Goal: Task Accomplishment & Management: Manage account settings

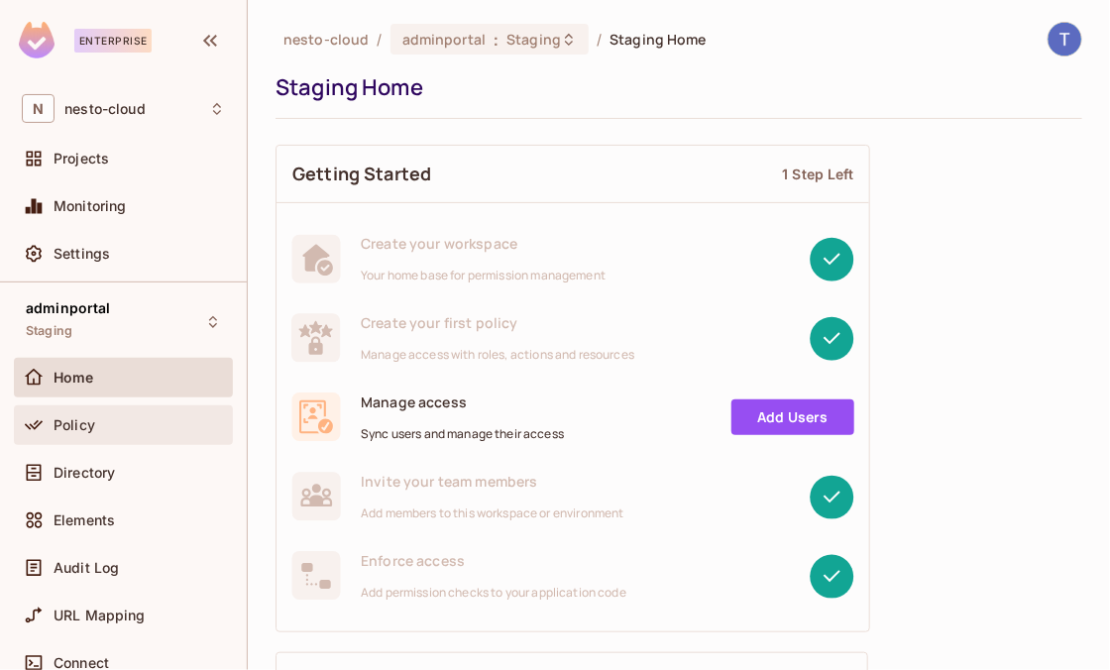
click at [101, 438] on div "Policy" at bounding box center [123, 425] width 219 height 40
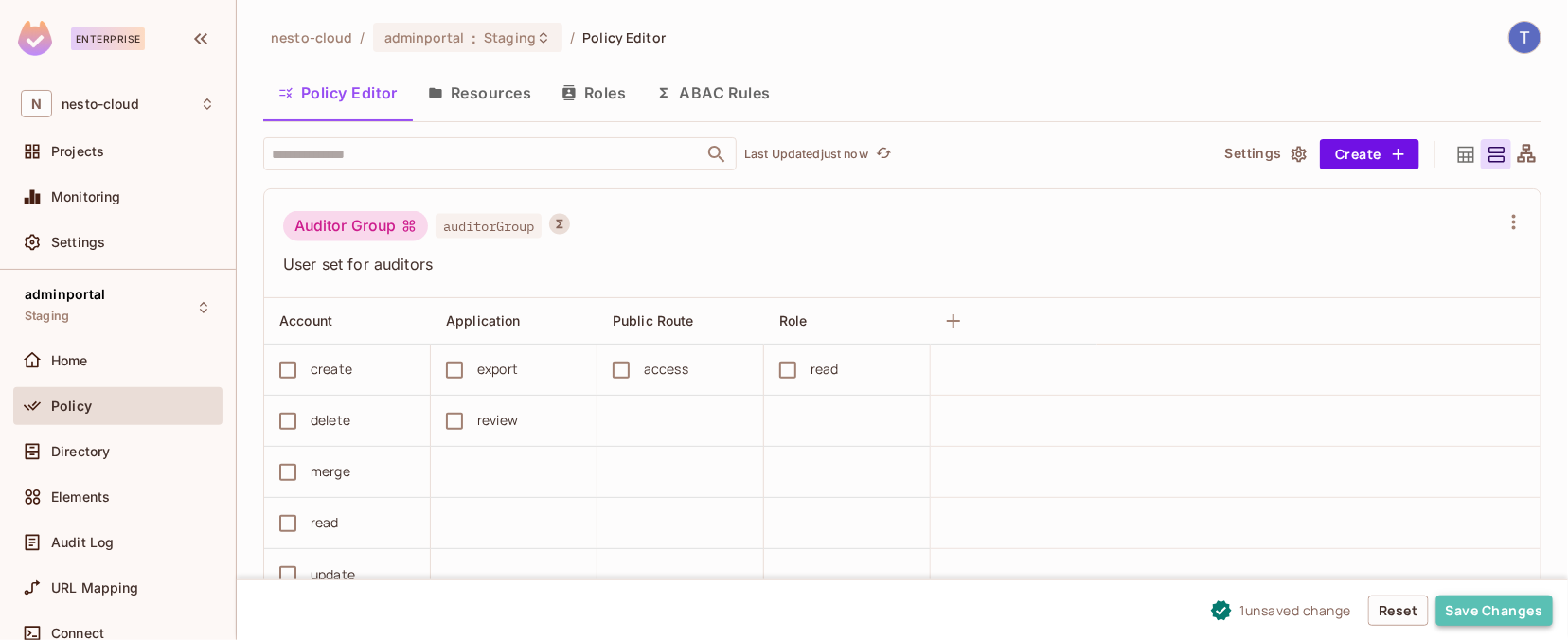
click at [1060, 608] on button "Save Changes" at bounding box center [1494, 610] width 117 height 31
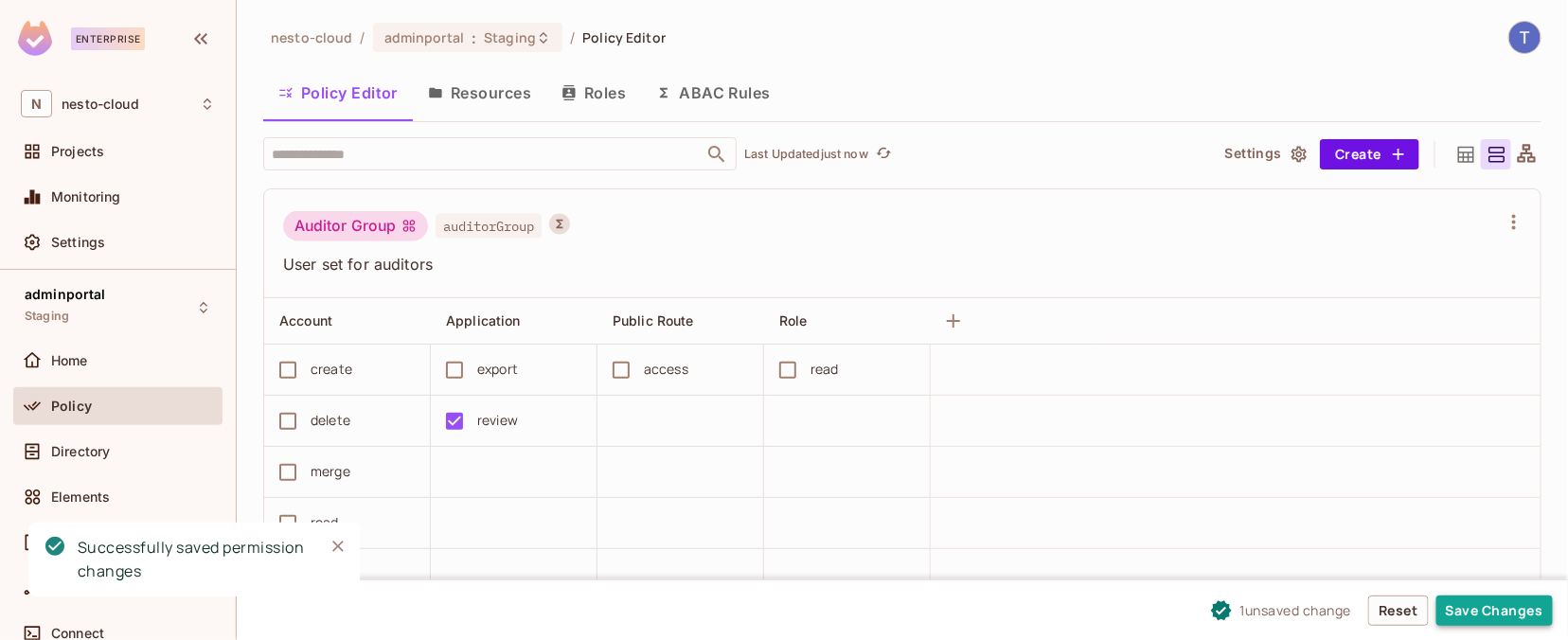
click at [1060, 612] on button "Save Changes" at bounding box center [1494, 610] width 117 height 31
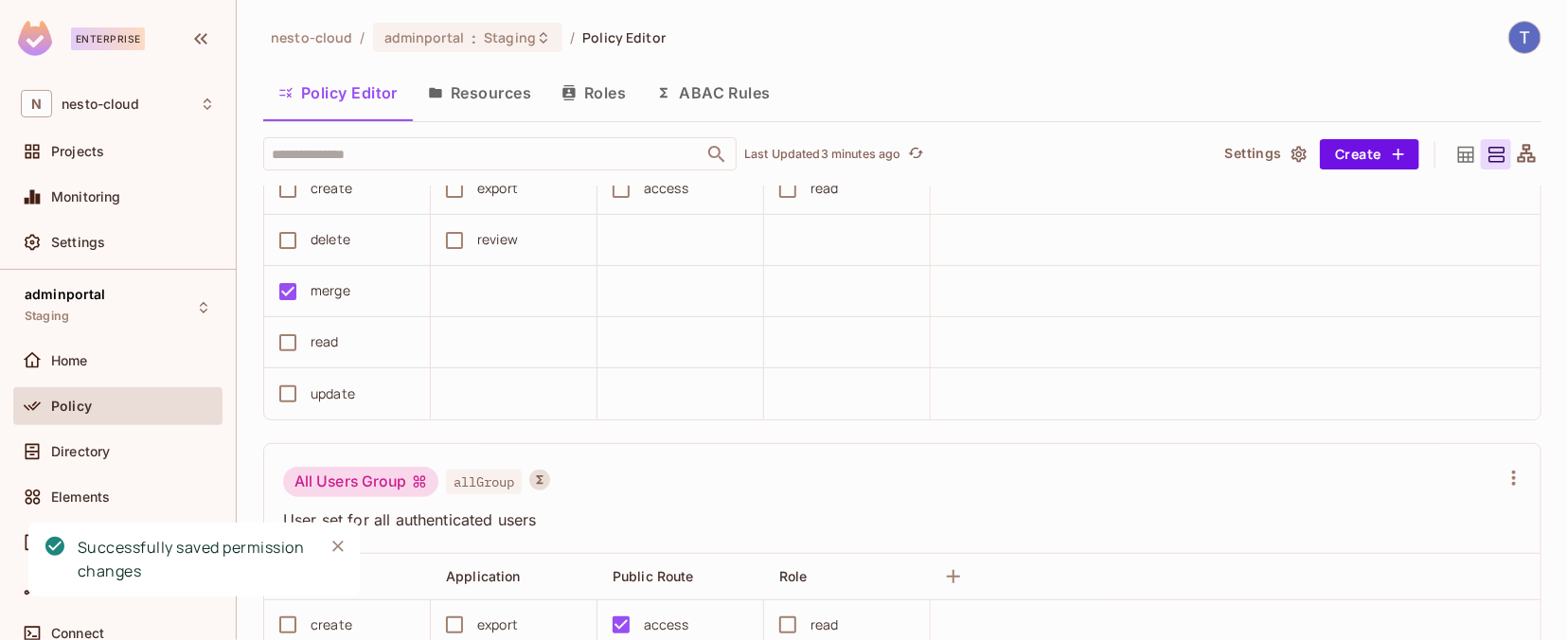
scroll to position [409, 0]
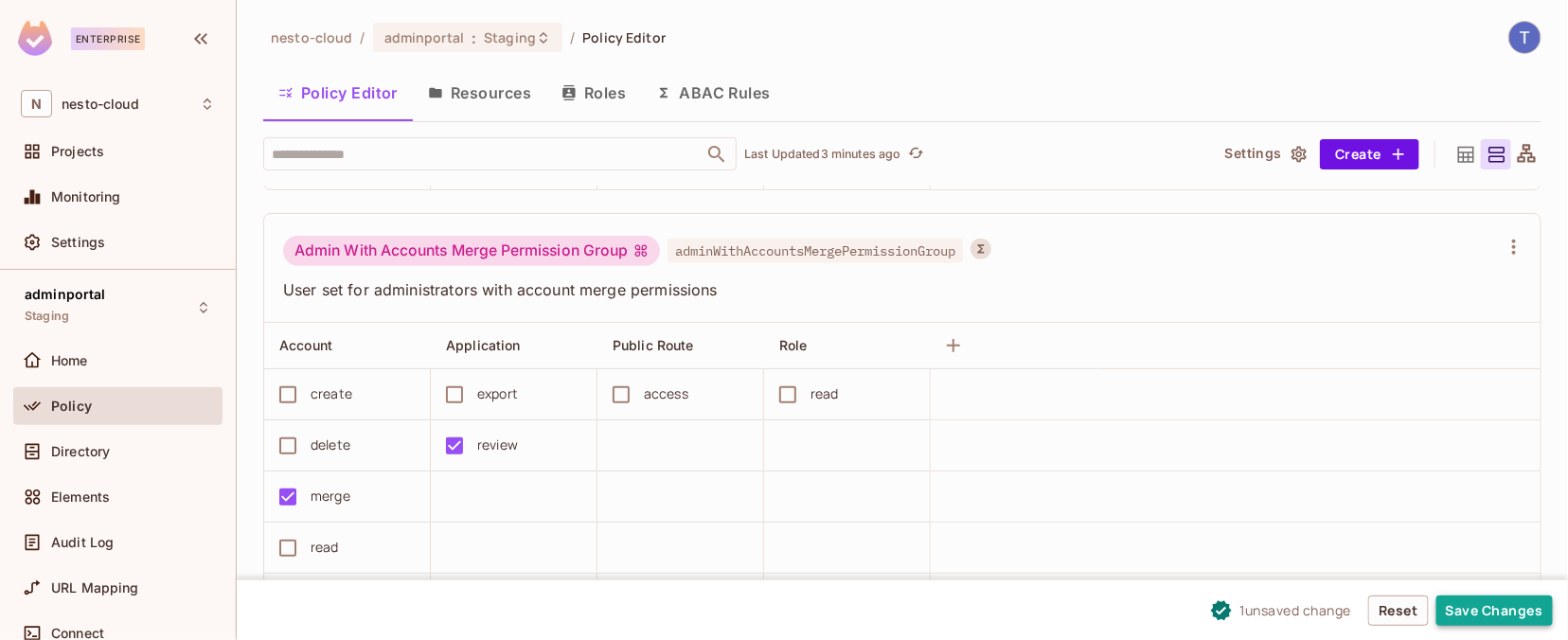
click at [1060, 612] on button "Save Changes" at bounding box center [1494, 610] width 117 height 31
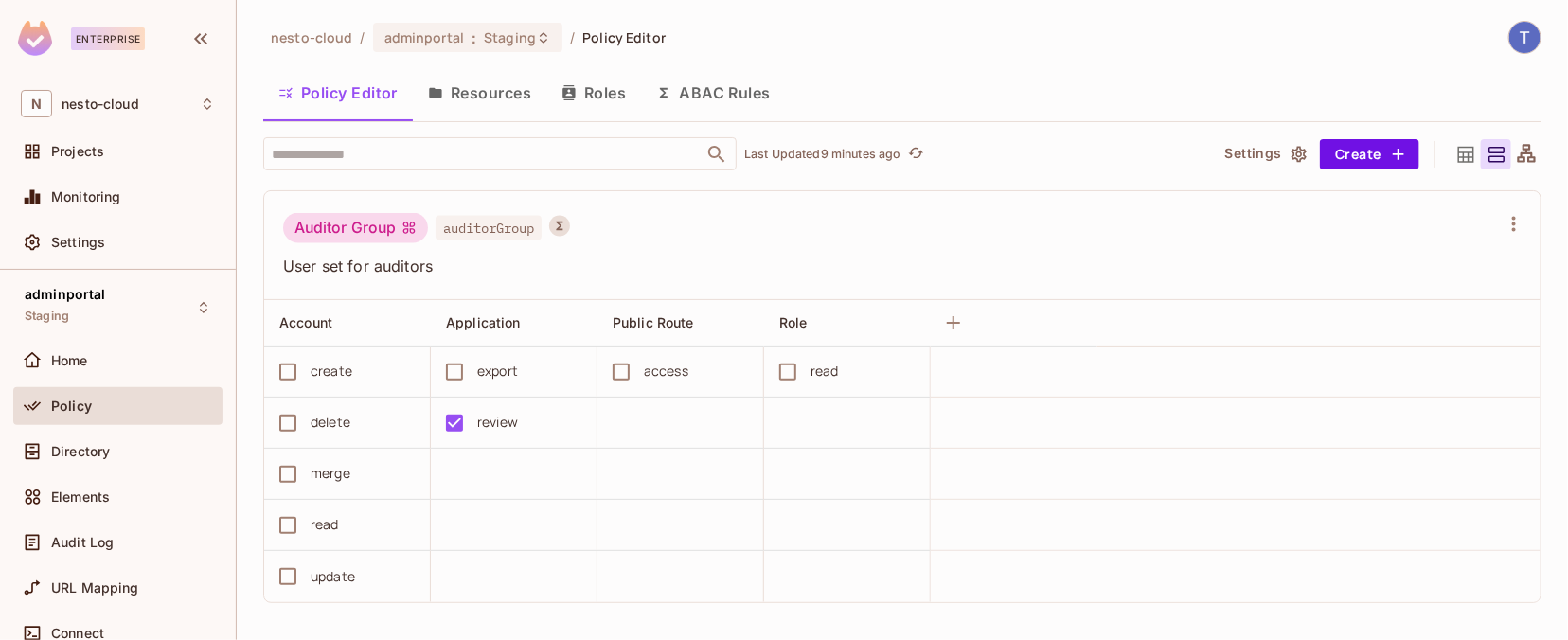
scroll to position [1305, 0]
click at [1060, 610] on button "Save Changes" at bounding box center [1494, 610] width 117 height 31
click at [1060, 611] on button "Save Changes" at bounding box center [1494, 610] width 117 height 31
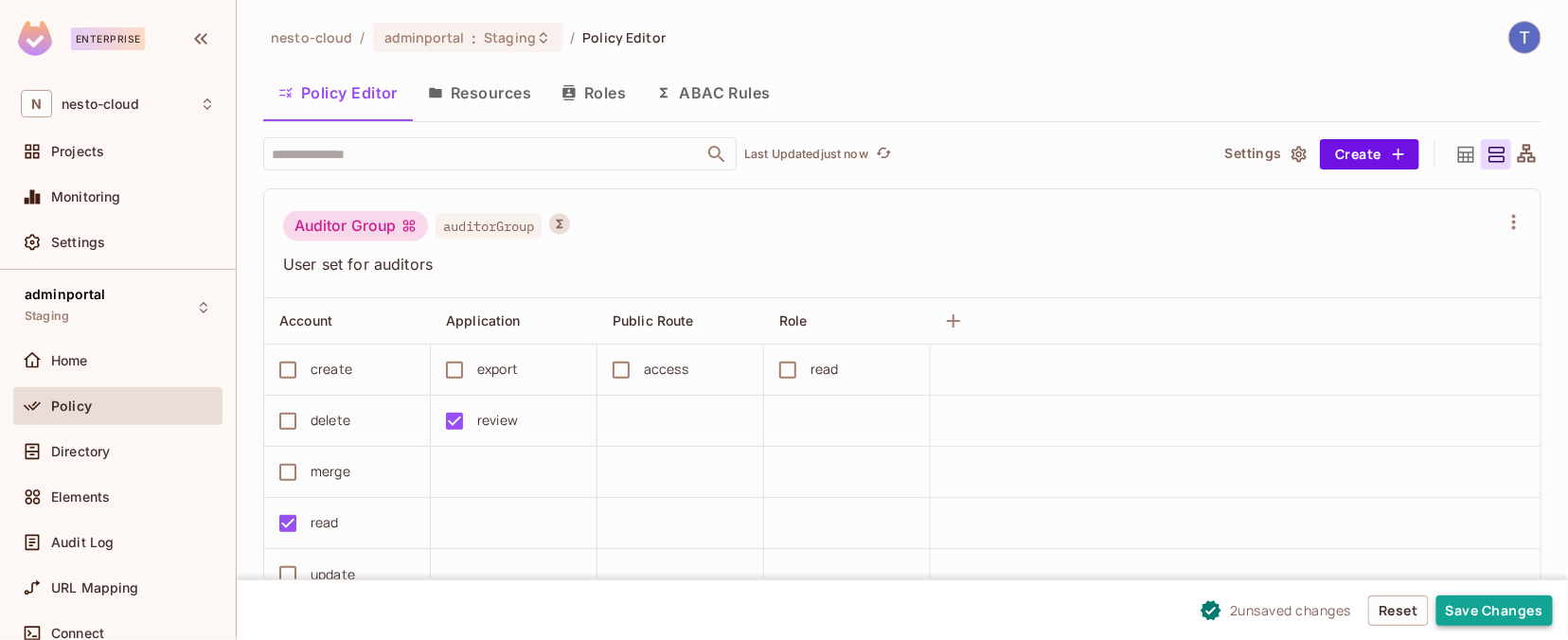
click at [1060, 613] on button "Save Changes" at bounding box center [1494, 610] width 117 height 31
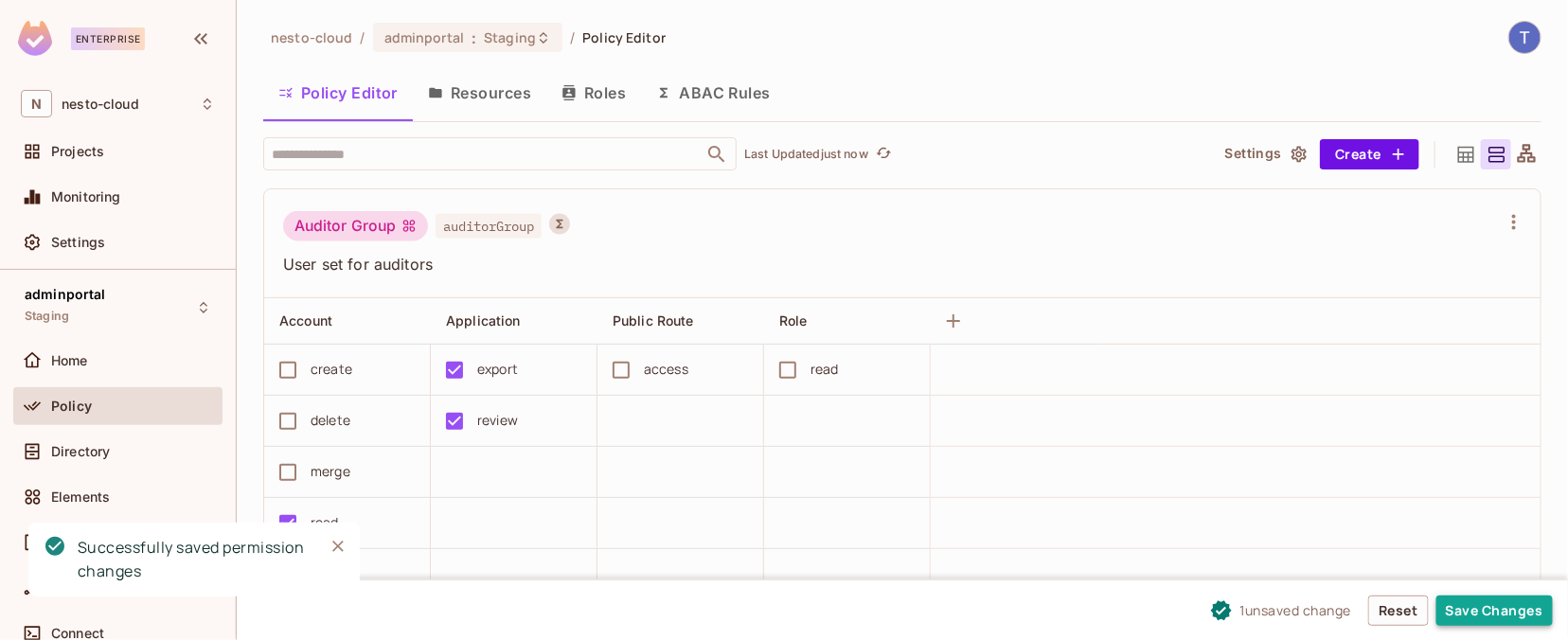
click at [1060, 609] on button "Save Changes" at bounding box center [1494, 610] width 117 height 31
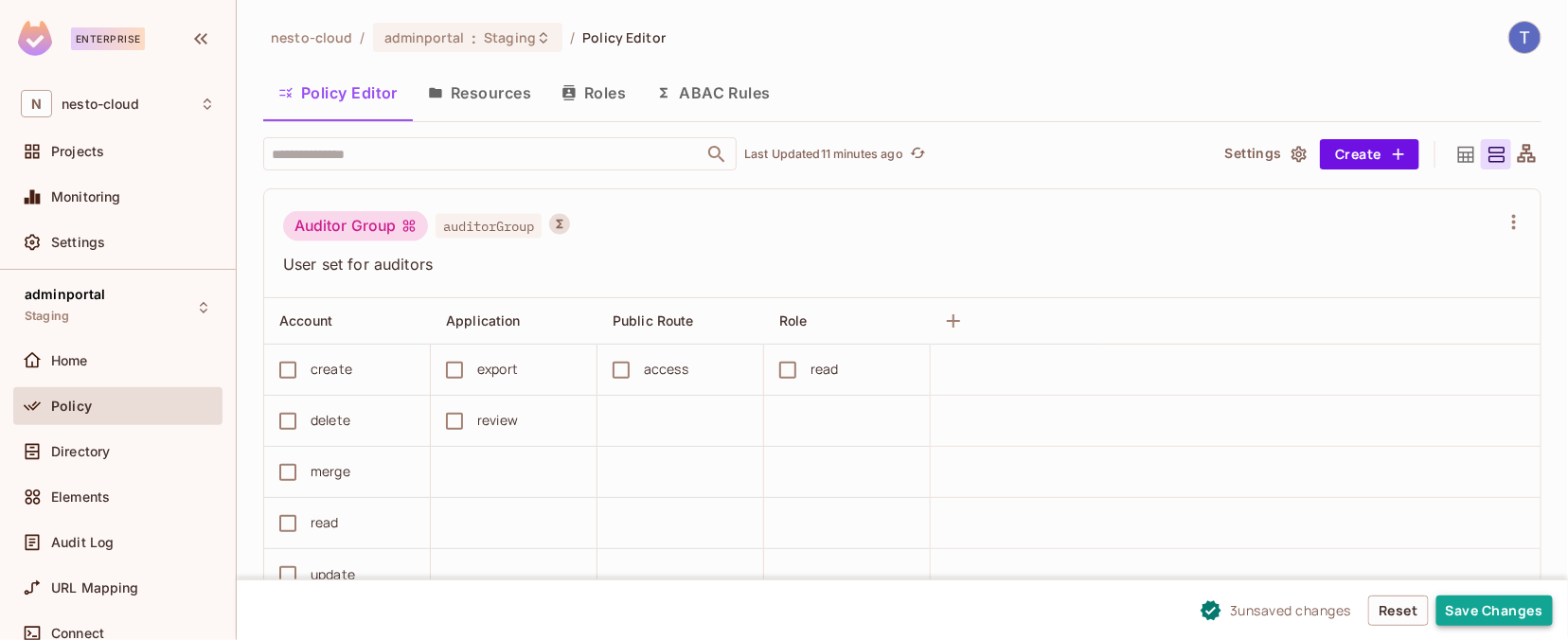
click at [1060, 613] on button "Save Changes" at bounding box center [1494, 610] width 117 height 31
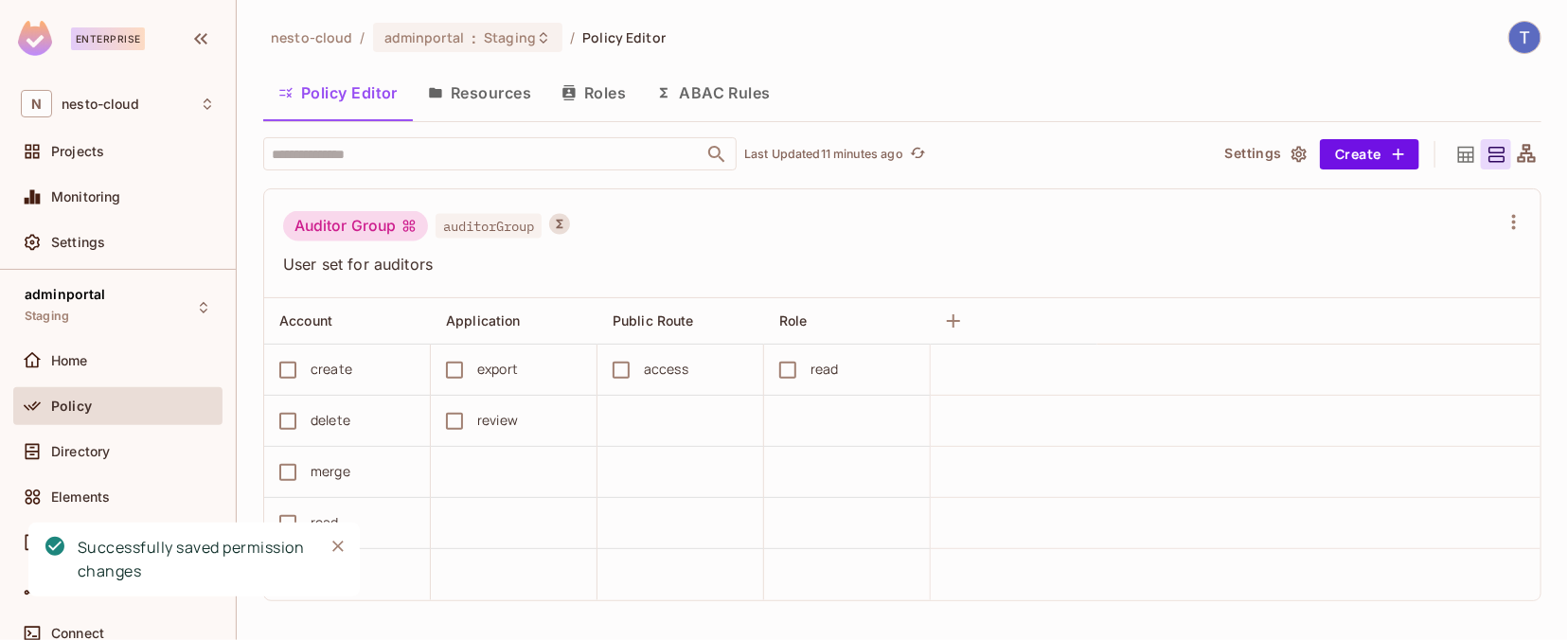
click at [335, 548] on icon "Close" at bounding box center [338, 546] width 11 height 11
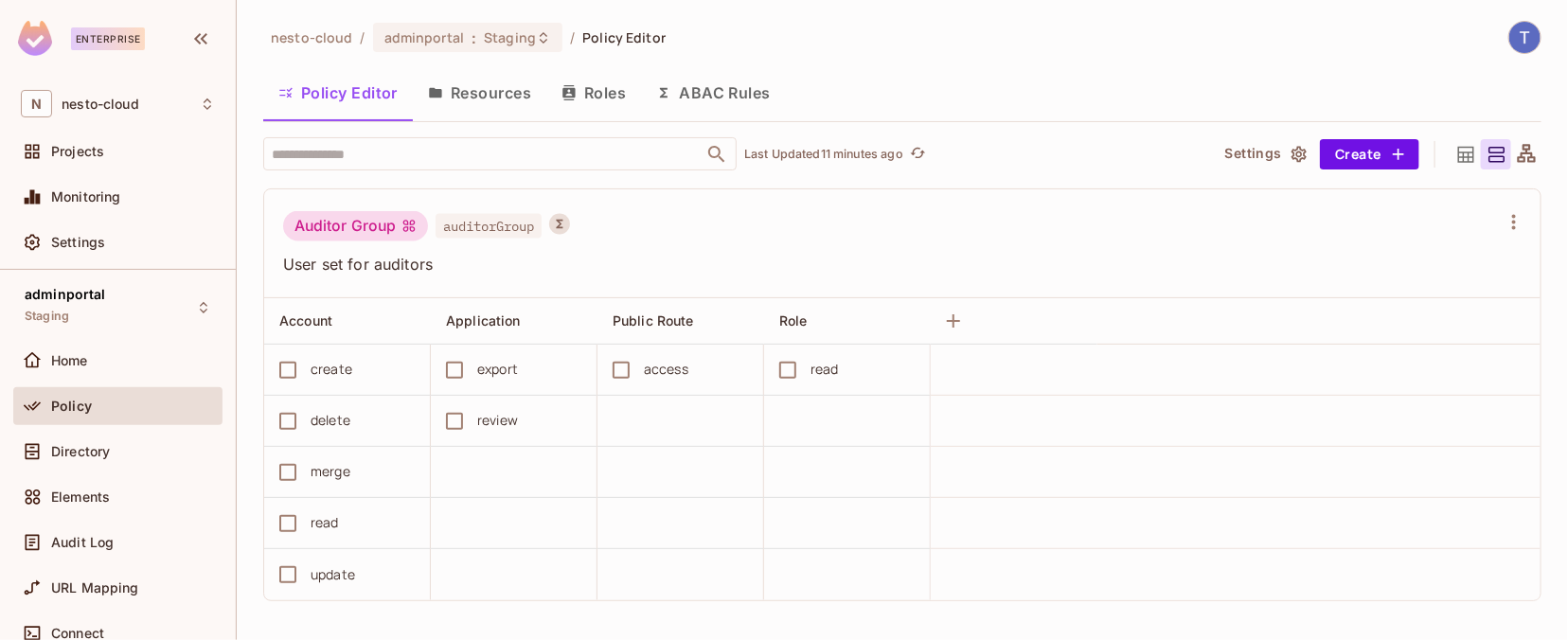
click at [720, 107] on button "ABAC Rules" at bounding box center [714, 93] width 145 height 48
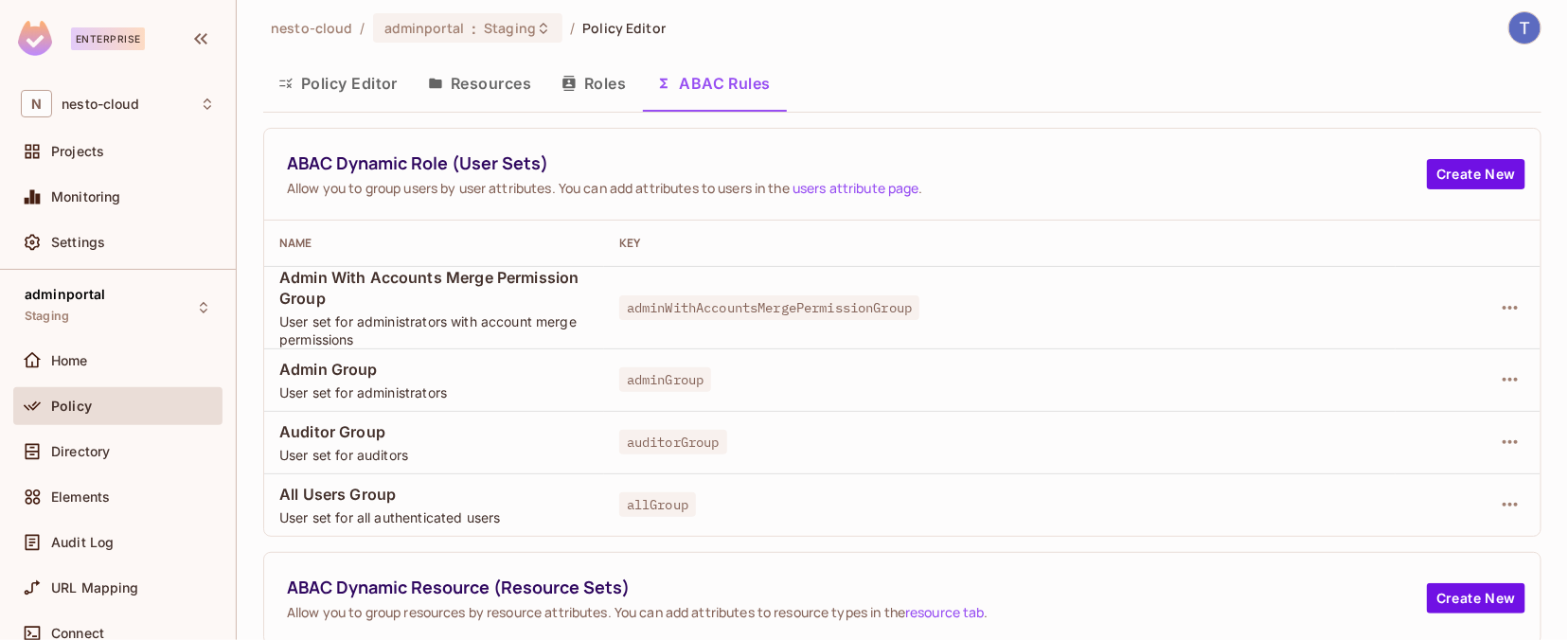
scroll to position [11, 0]
click at [1060, 437] on icon "button" at bounding box center [1511, 441] width 23 height 23
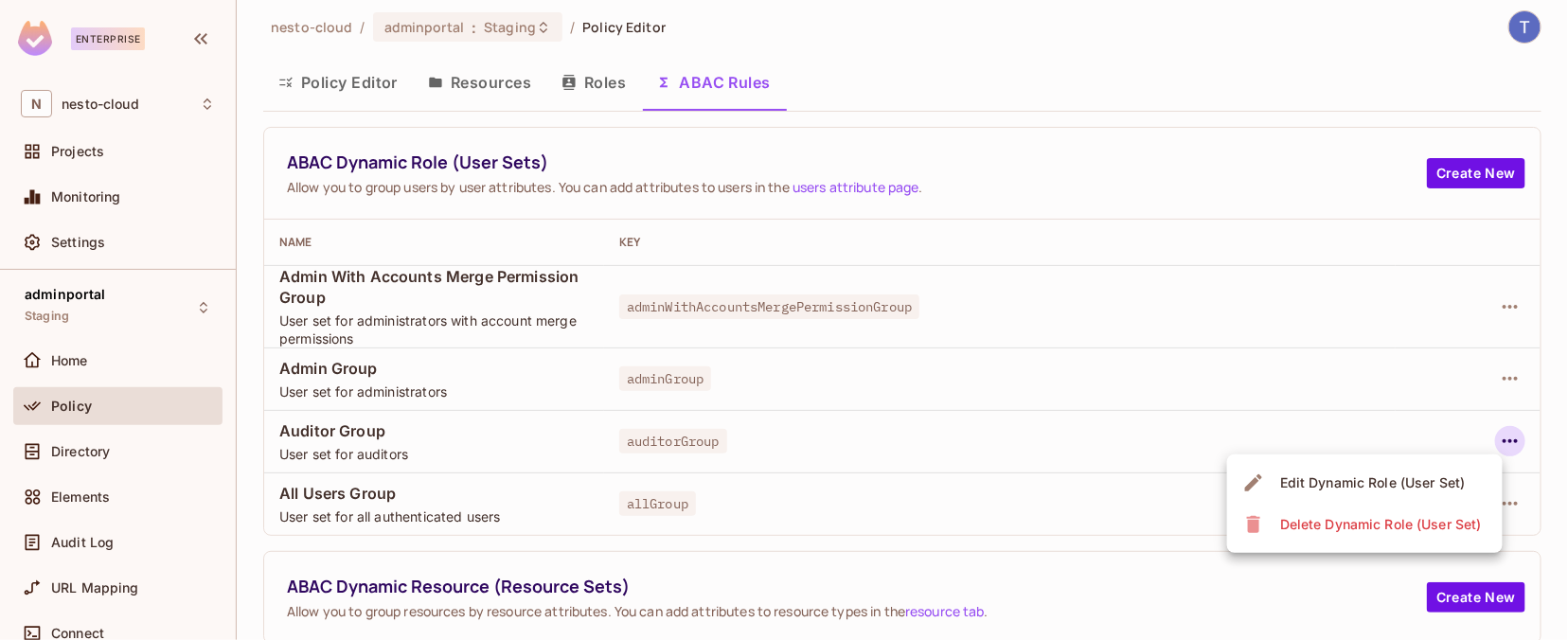
click at [1060, 478] on div "Edit Dynamic Role (User Set)" at bounding box center [1373, 482] width 185 height 19
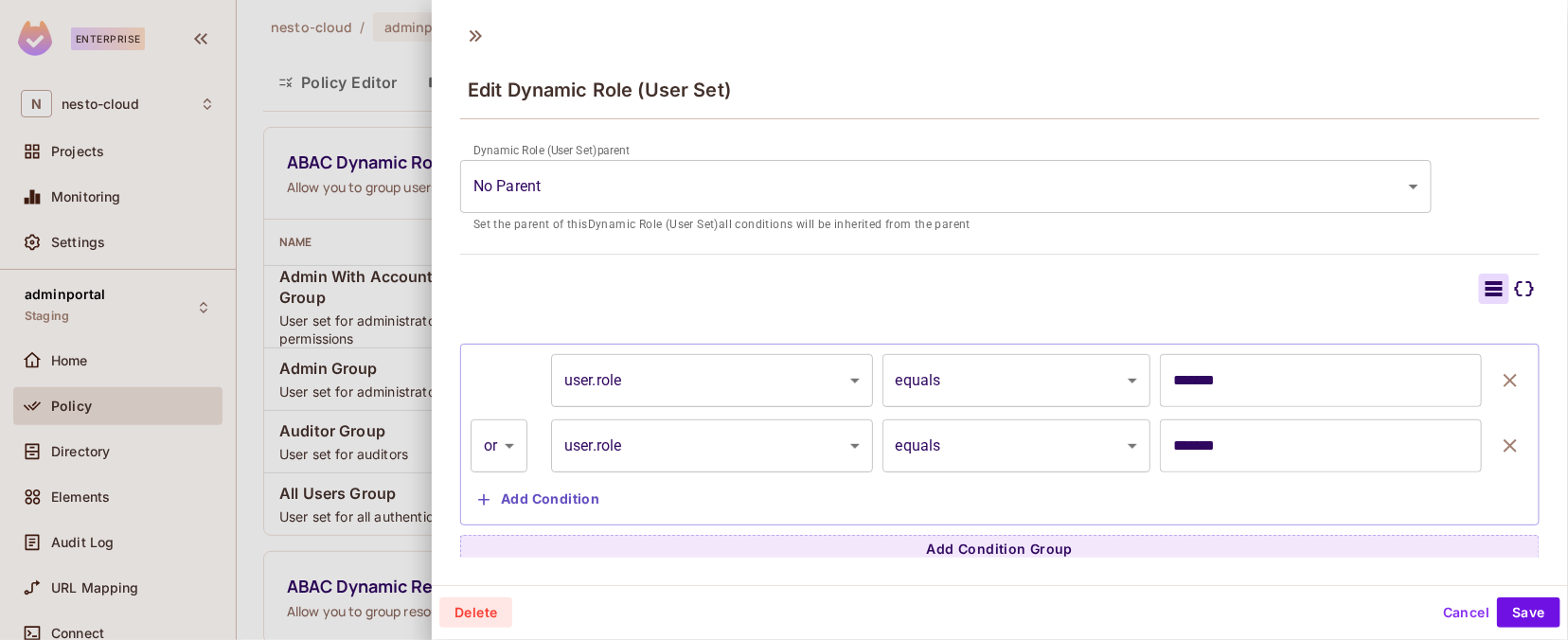
scroll to position [317, 0]
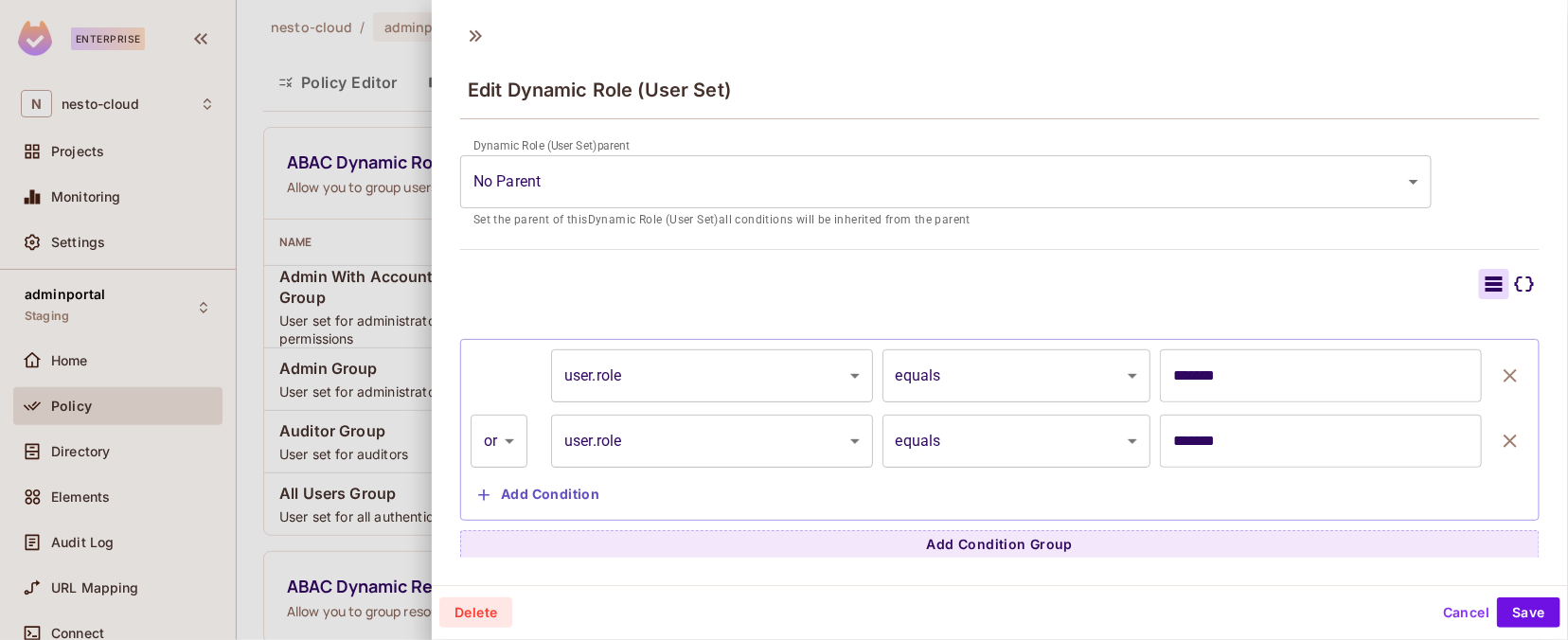
click at [1060, 609] on button "Cancel" at bounding box center [1466, 612] width 61 height 31
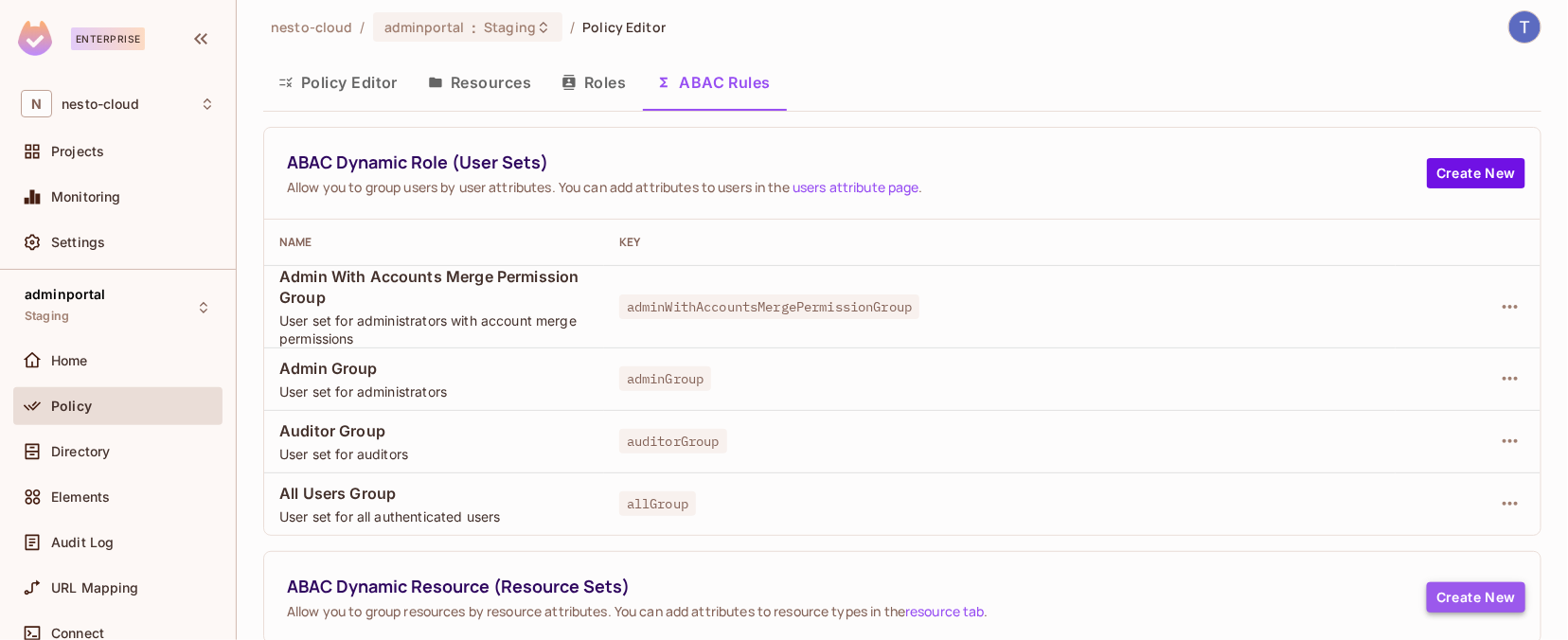
click at [1060, 596] on button "Create New" at bounding box center [1475, 597] width 98 height 31
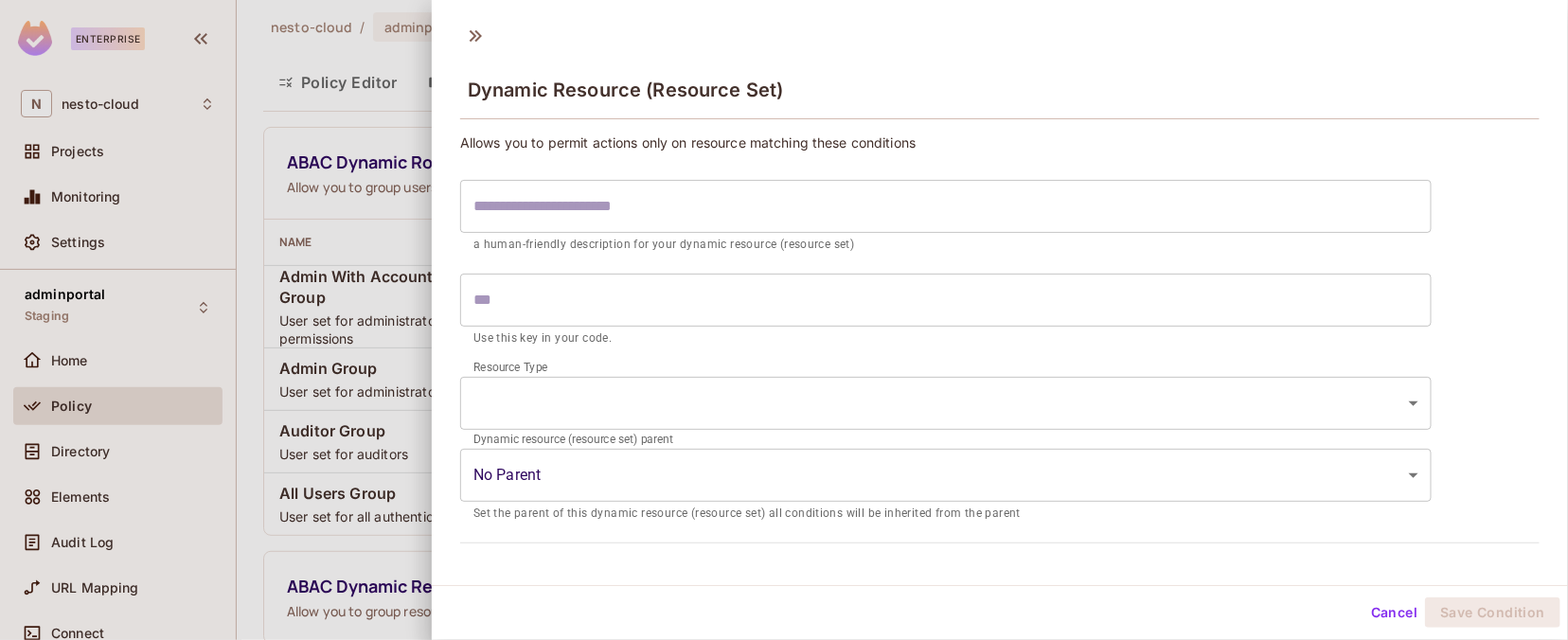
click at [844, 406] on body "Enterprise N nesto-cloud Projects Monitoring Settings adminportal Staging Home …" at bounding box center [784, 320] width 1568 height 640
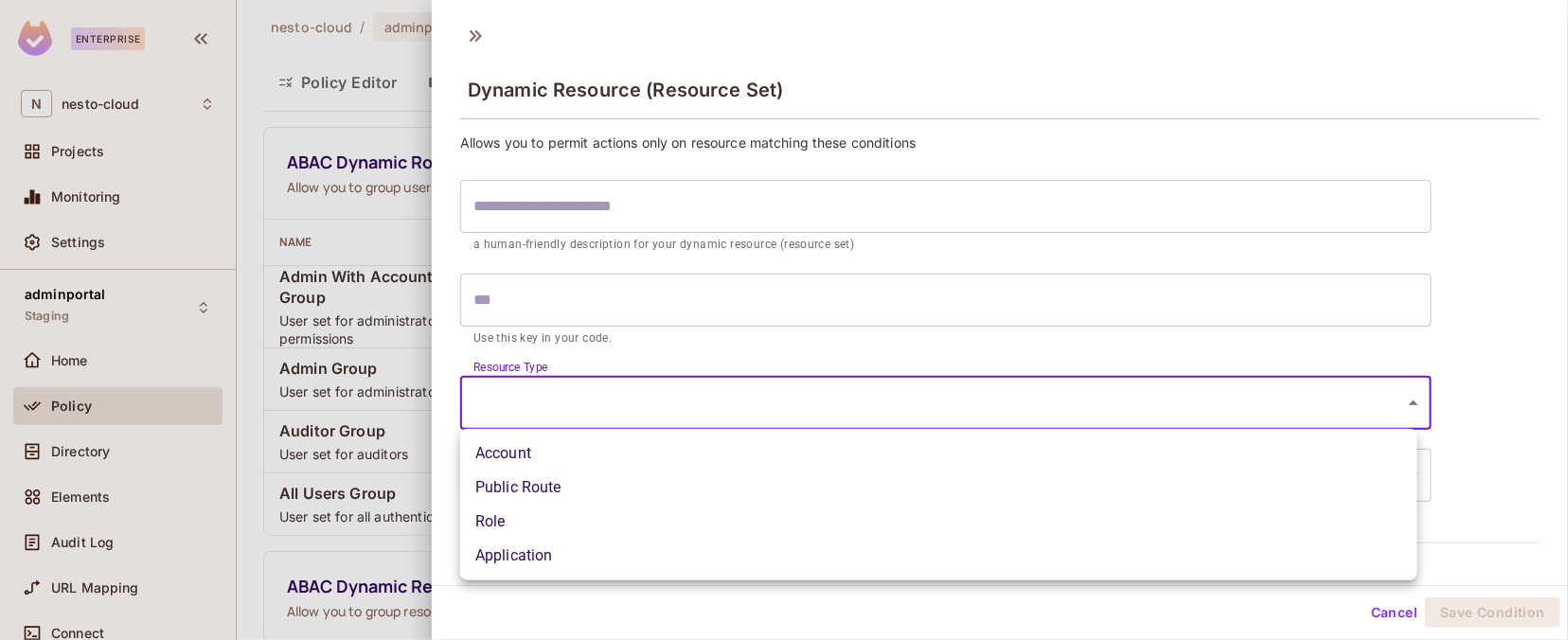
click at [855, 357] on div at bounding box center [784, 320] width 1568 height 640
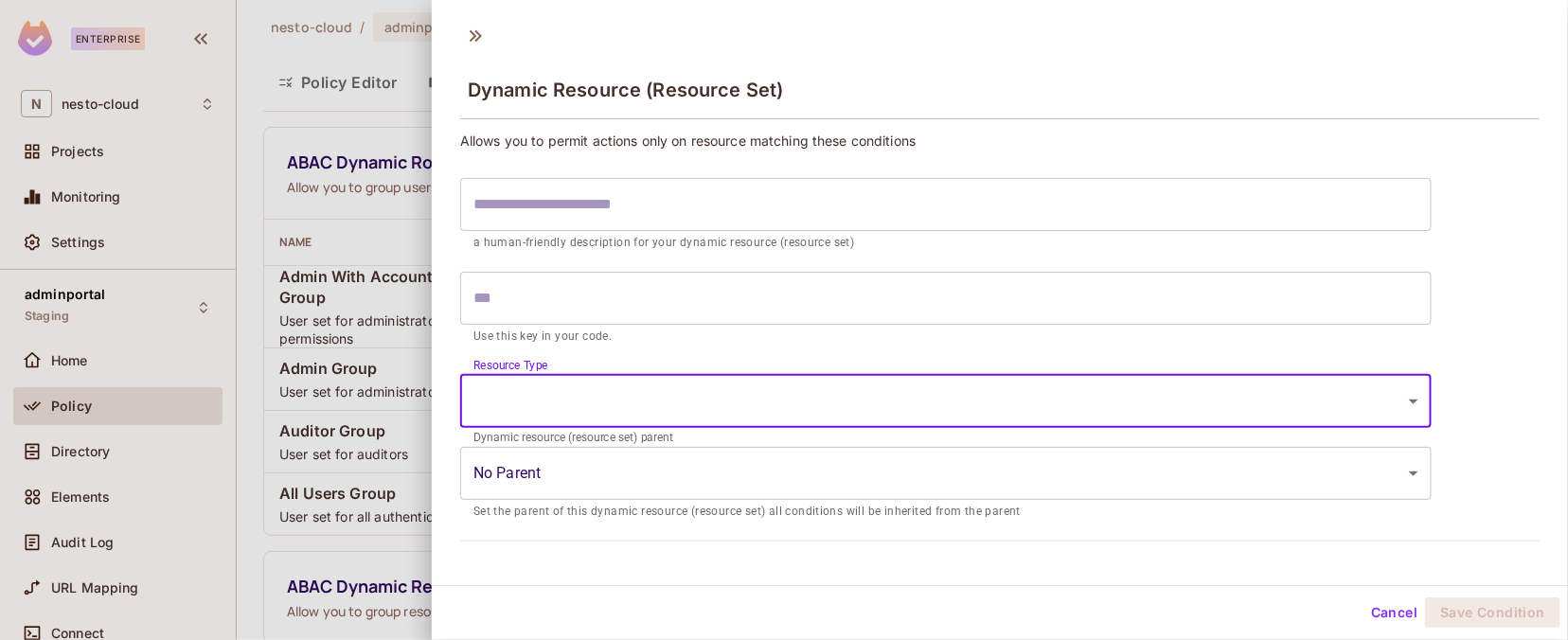
scroll to position [3, 0]
click at [1060, 617] on button "Cancel" at bounding box center [1394, 612] width 61 height 31
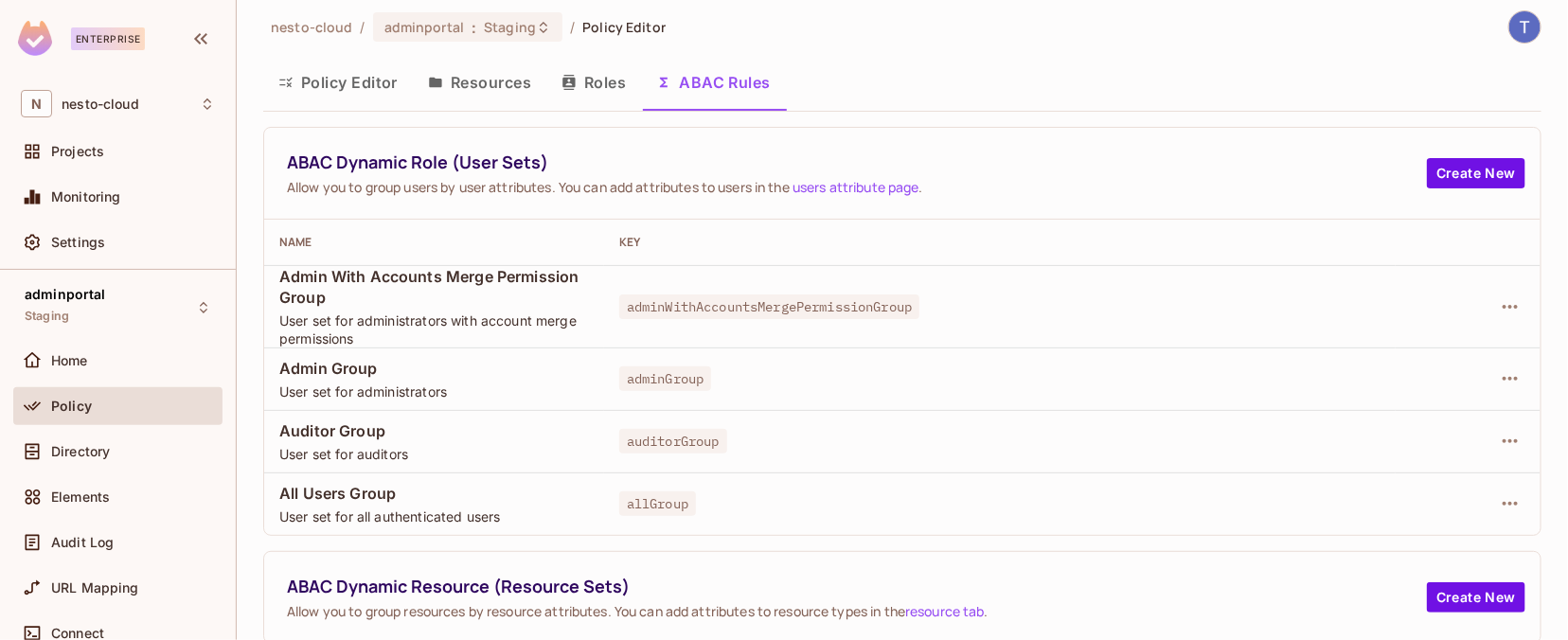
drag, startPoint x: 362, startPoint y: 92, endPoint x: 372, endPoint y: 129, distance: 38.3
click at [362, 92] on button "Policy Editor" at bounding box center [337, 82] width 150 height 48
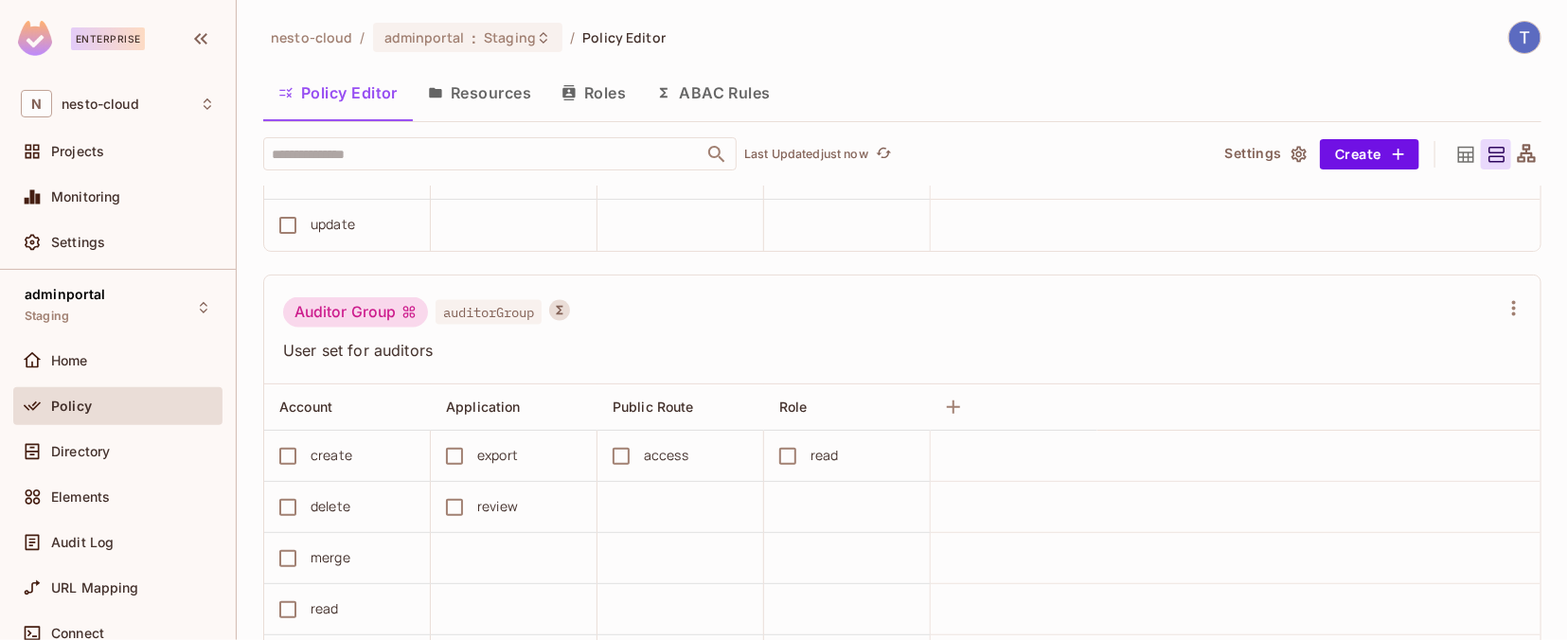
scroll to position [1305, 0]
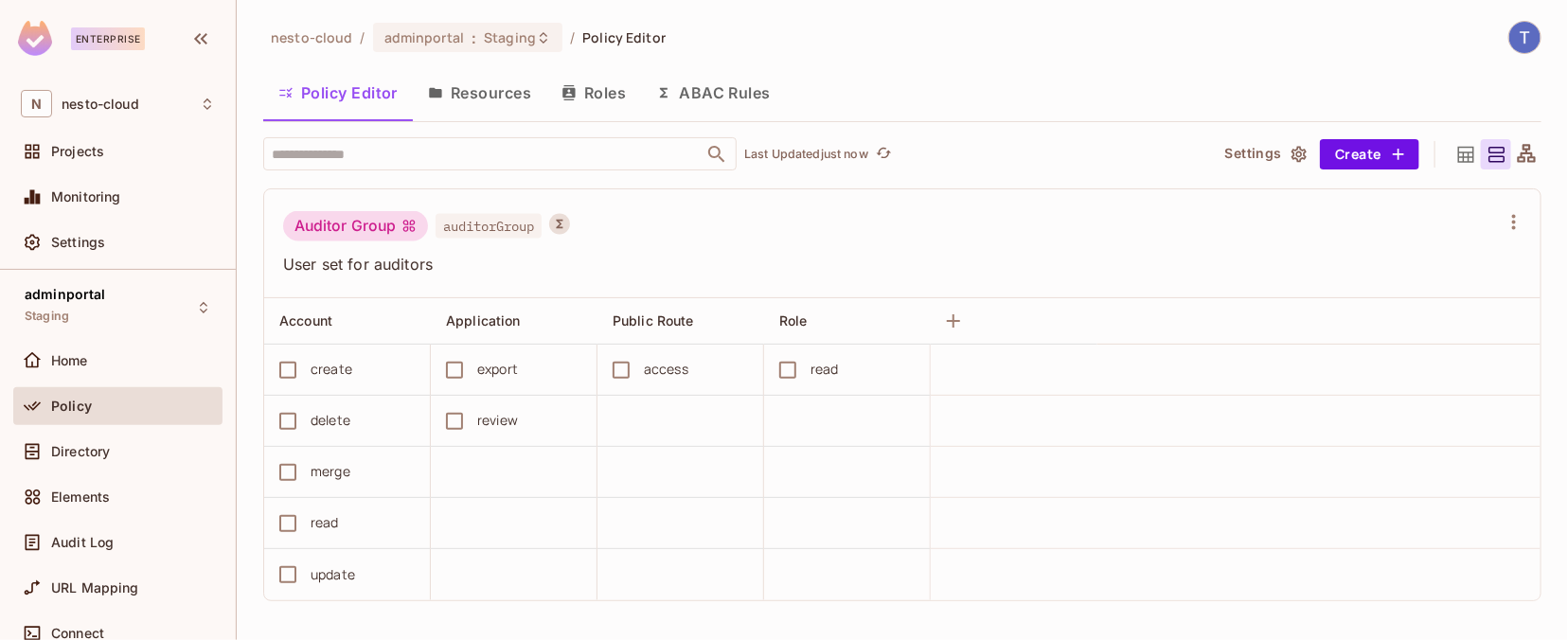
click at [1060, 152] on icon at bounding box center [1526, 153] width 18 height 18
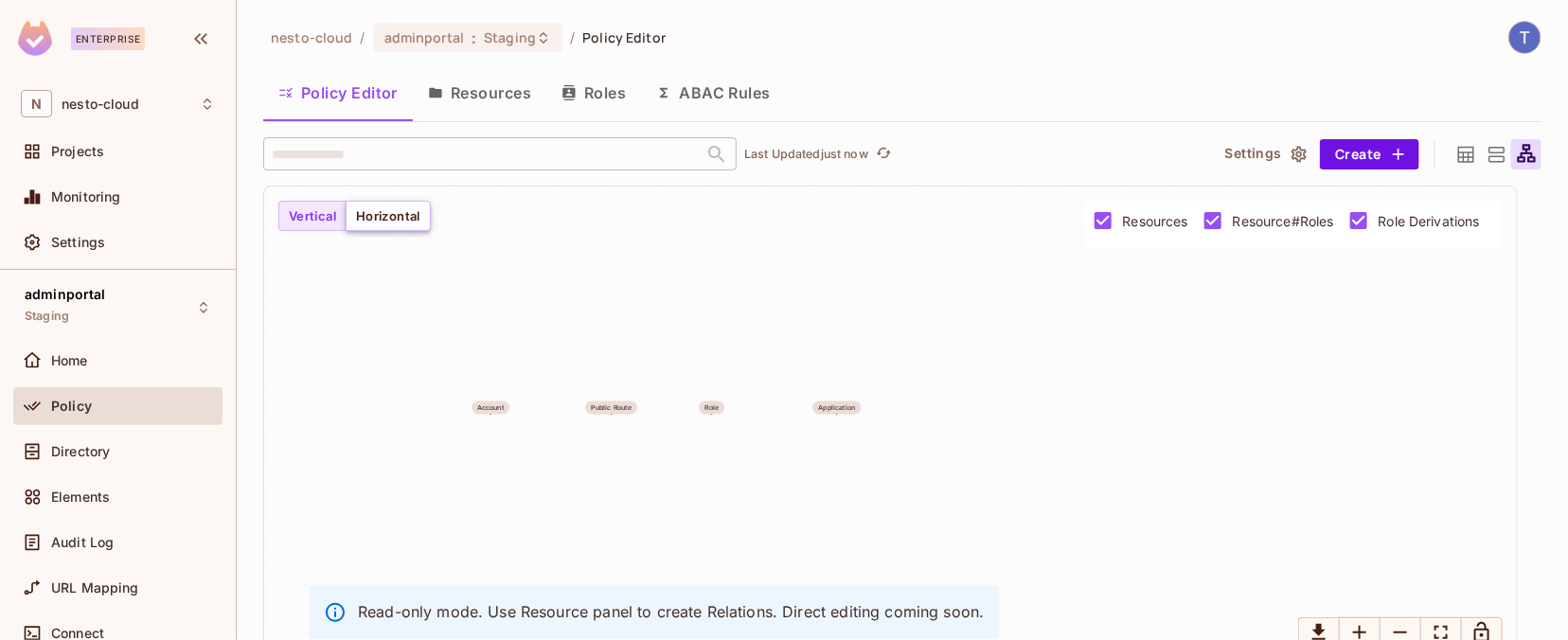
click at [379, 220] on button "Horizontal" at bounding box center [388, 216] width 85 height 31
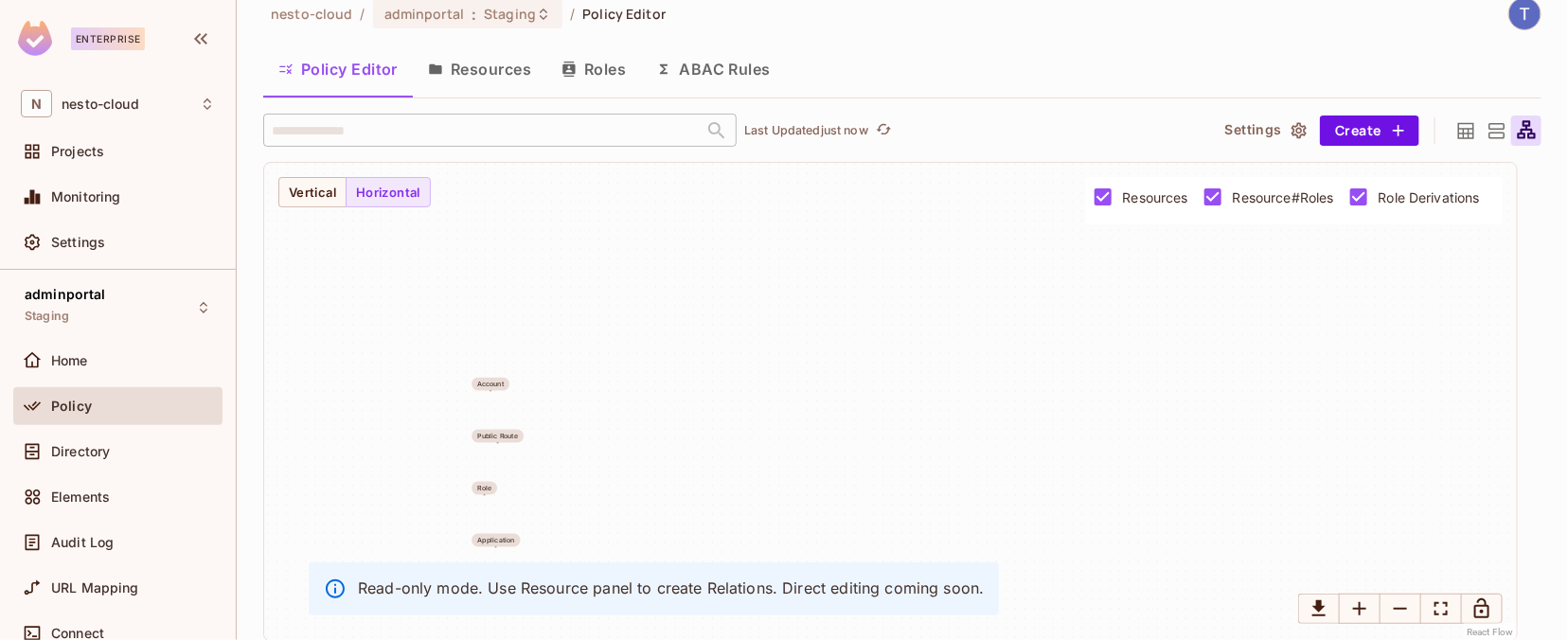
scroll to position [25, 0]
click at [1060, 128] on icon at bounding box center [1496, 130] width 24 height 24
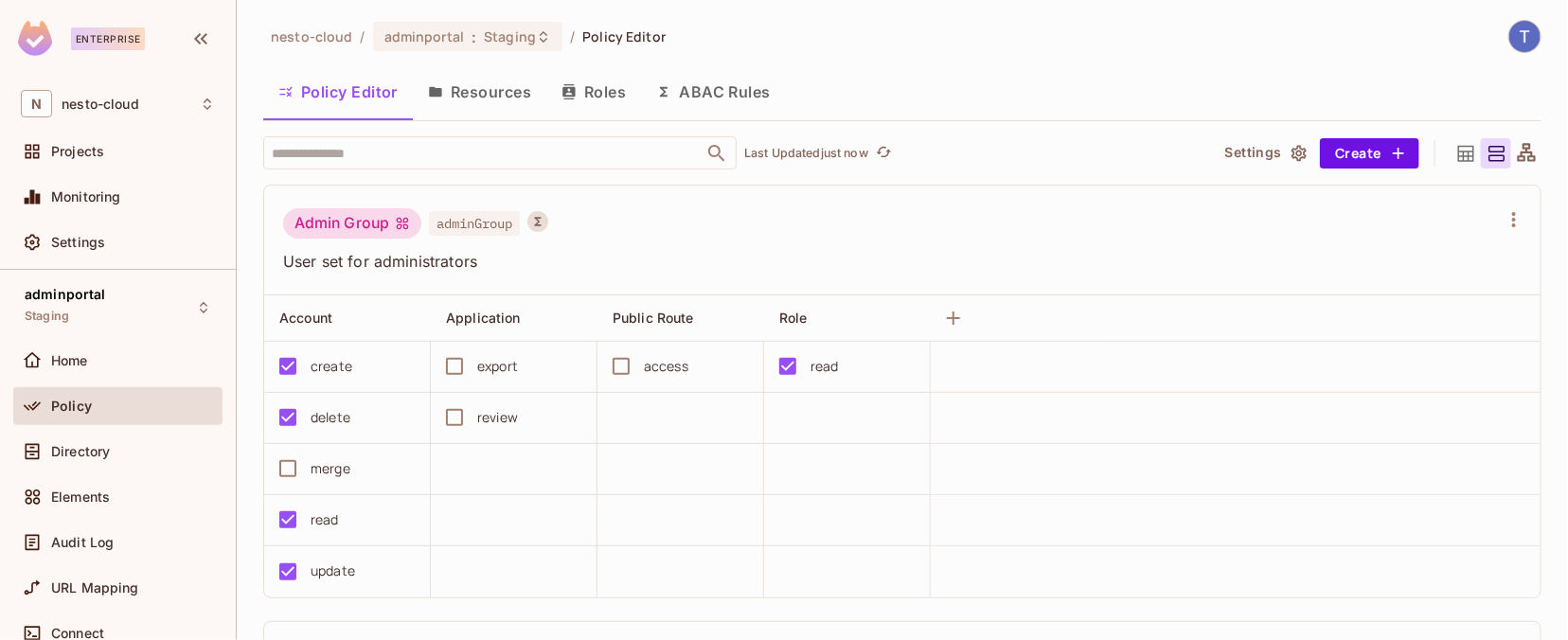
scroll to position [0, 0]
click at [1060, 157] on icon at bounding box center [1466, 154] width 16 height 16
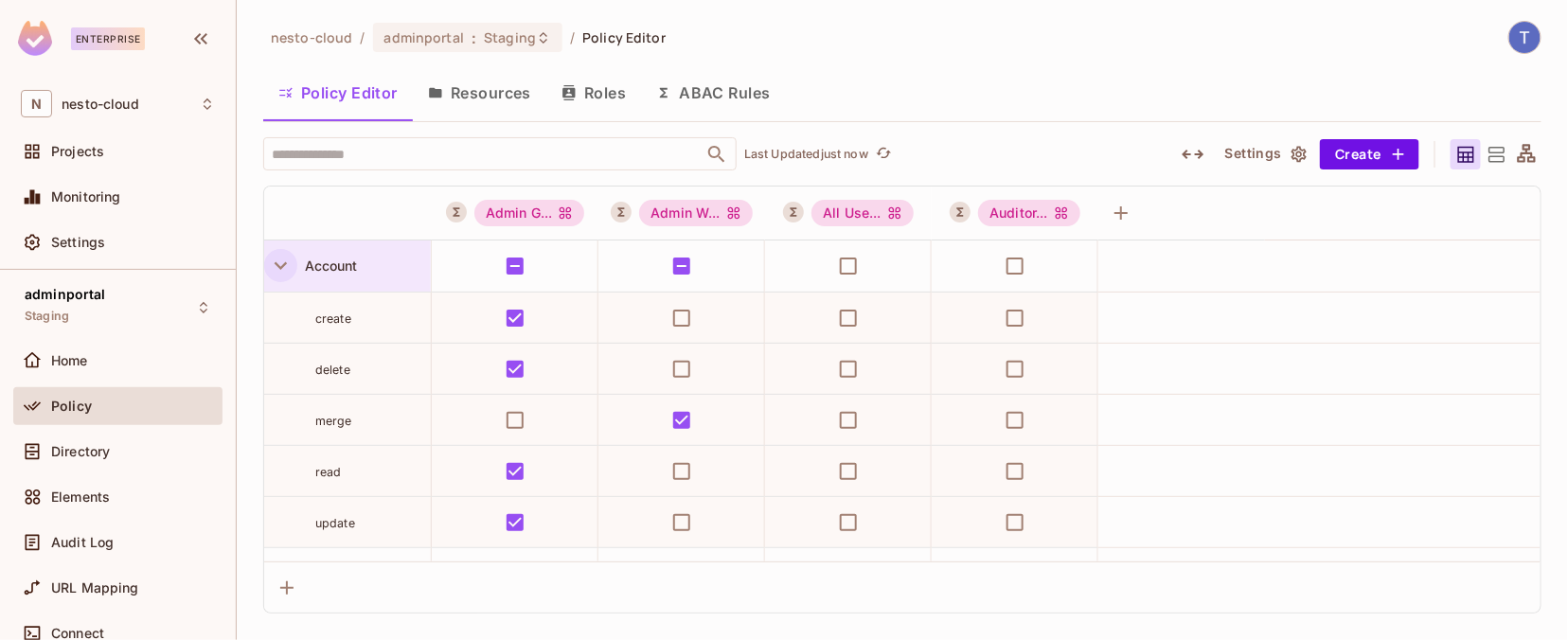
click at [272, 265] on icon "button" at bounding box center [280, 266] width 26 height 26
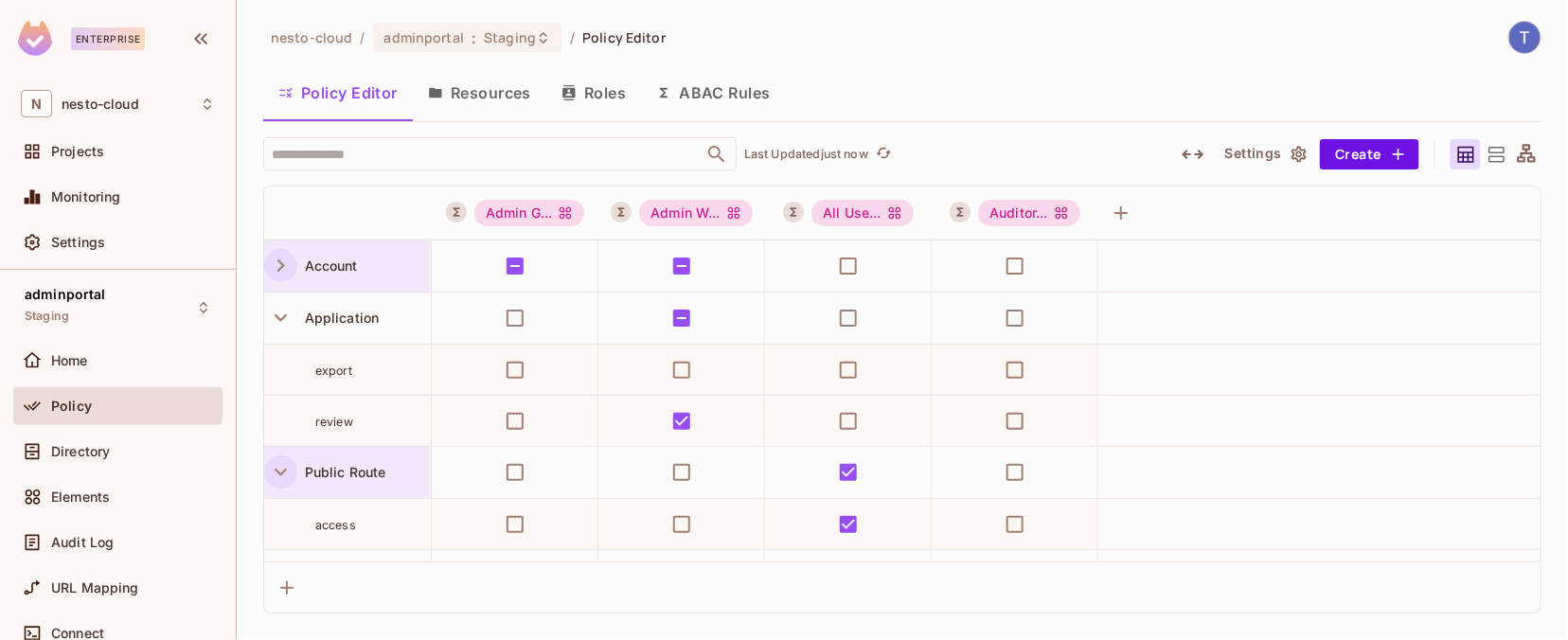
click at [286, 472] on icon "button" at bounding box center [280, 472] width 26 height 26
click at [276, 522] on icon "button" at bounding box center [280, 524] width 12 height 8
click at [276, 262] on icon "button" at bounding box center [280, 266] width 26 height 26
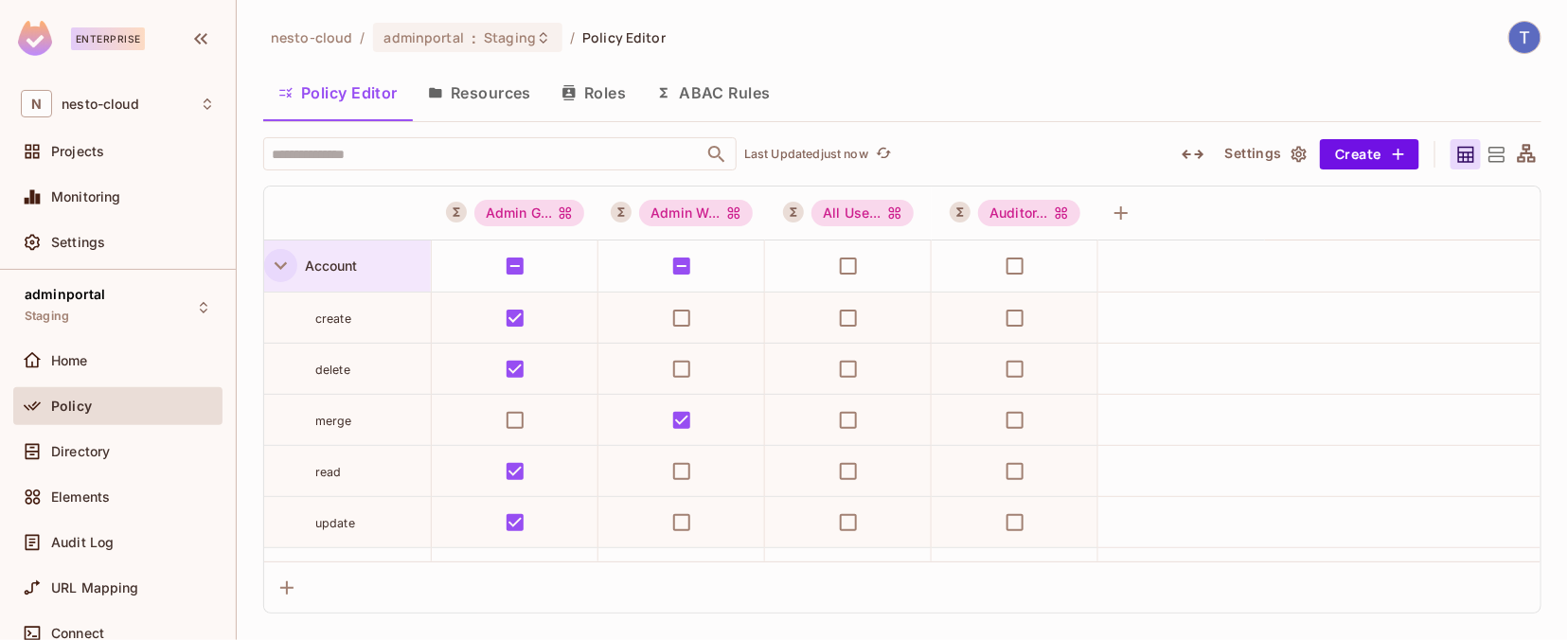
click at [278, 261] on icon "button" at bounding box center [280, 266] width 26 height 26
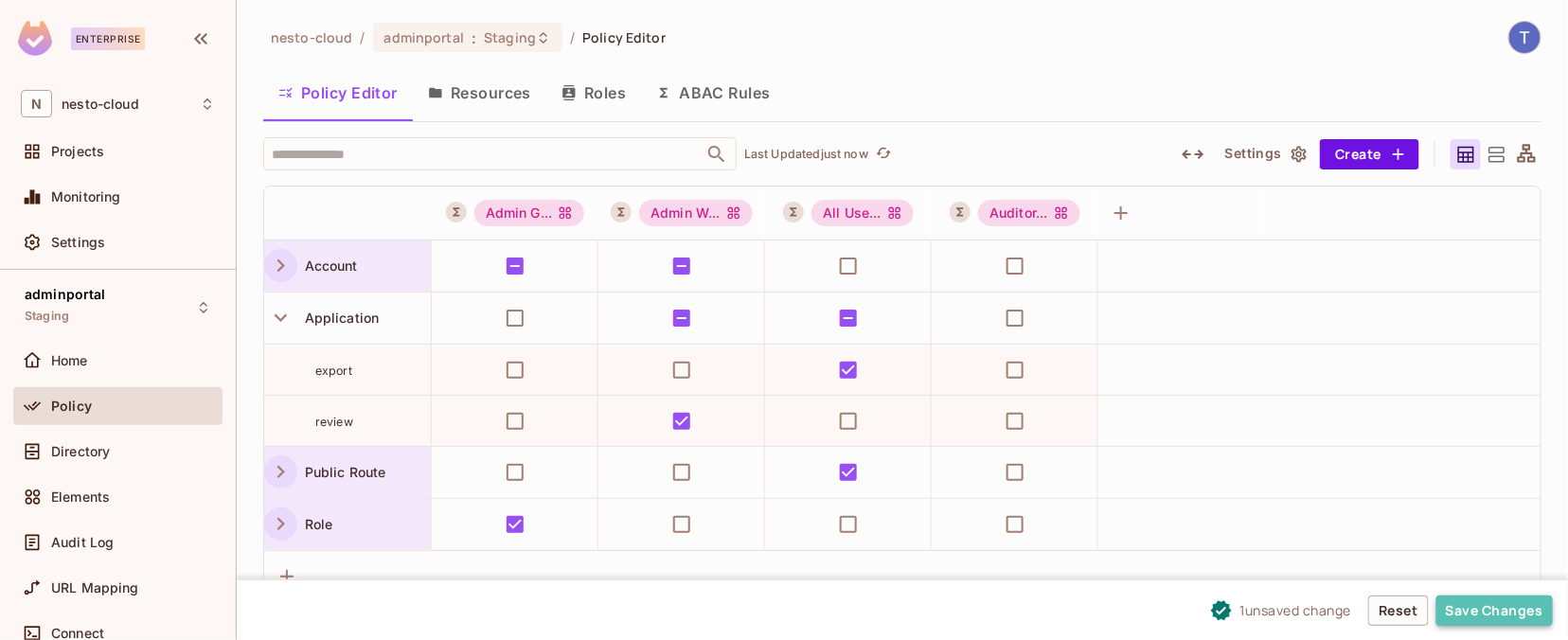
click at [1060, 608] on button "Save Changes" at bounding box center [1494, 610] width 117 height 31
